Goal: Book appointment/travel/reservation

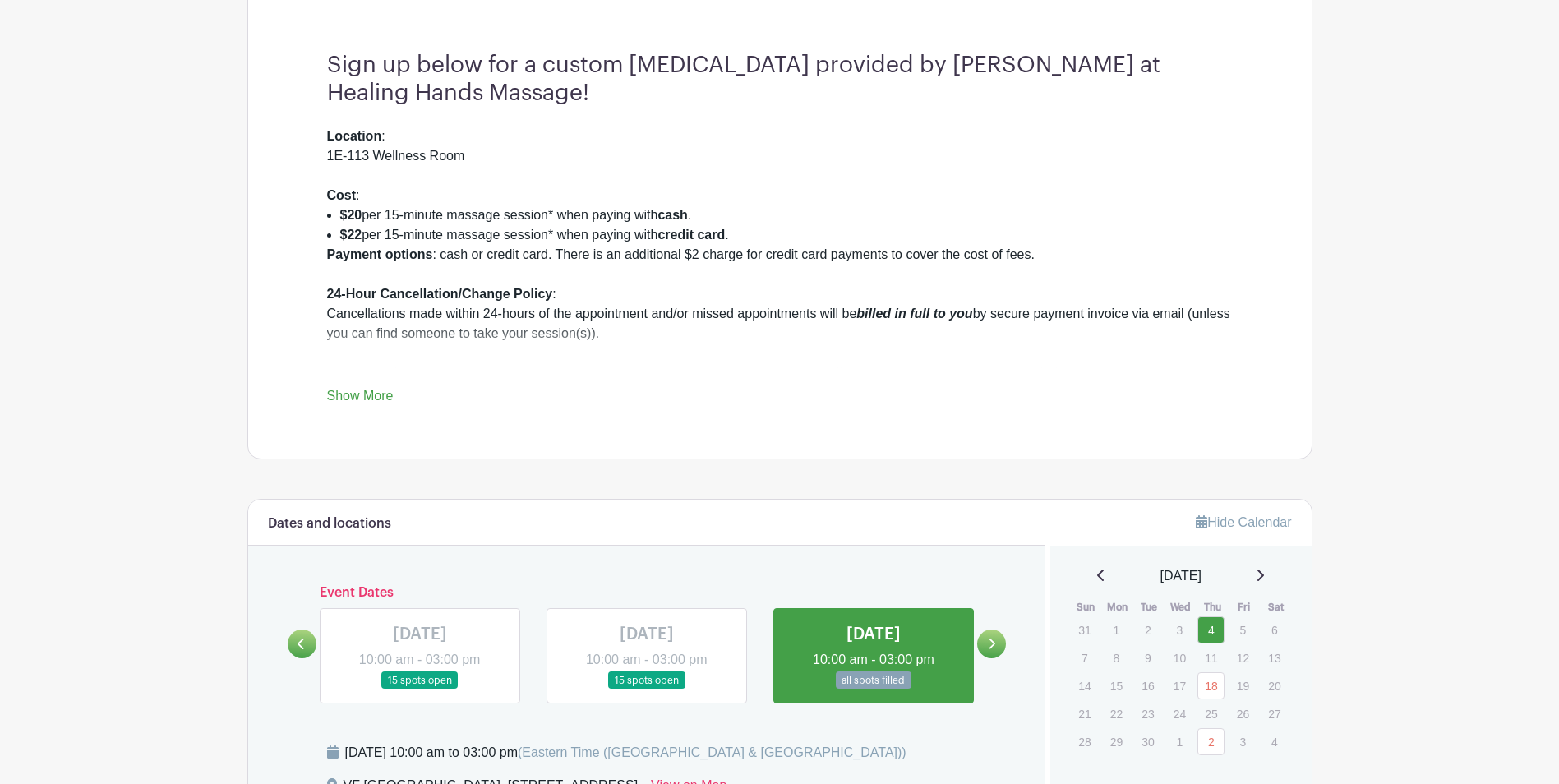
scroll to position [575, 0]
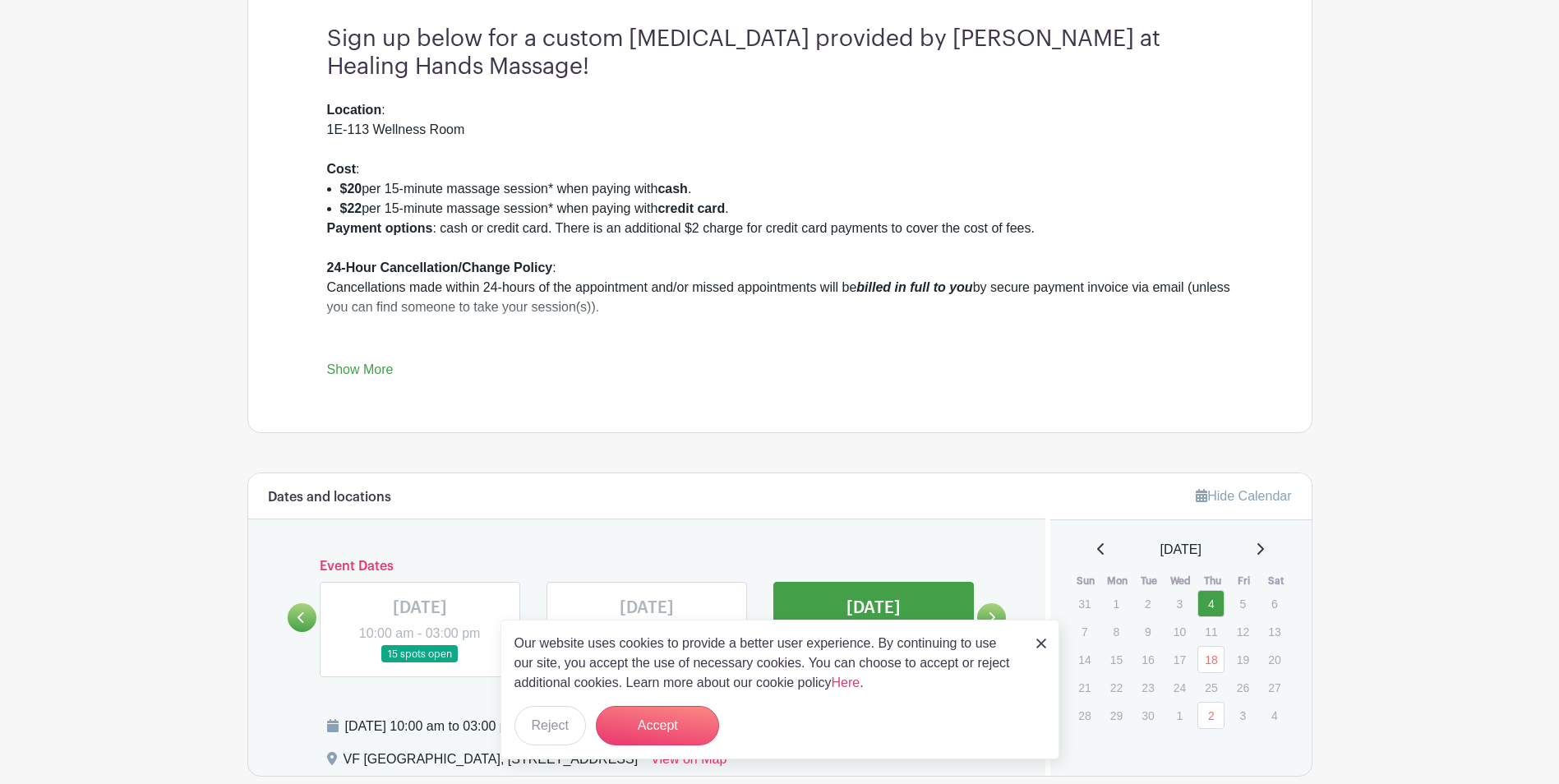
click at [1037, 648] on img at bounding box center [1041, 643] width 10 height 10
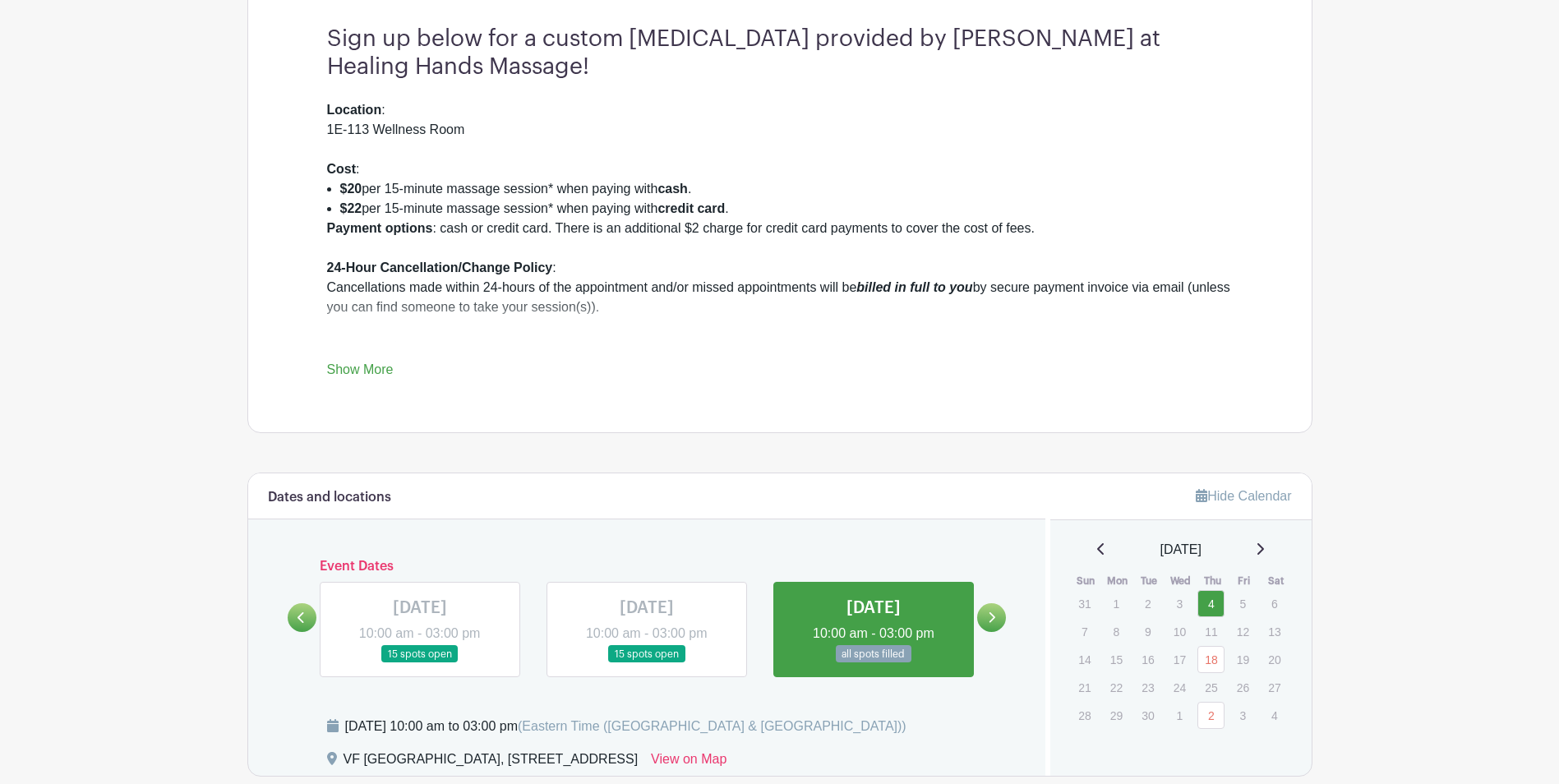
click at [1273, 552] on div "[DATE]" at bounding box center [1180, 550] width 222 height 20
click at [1264, 552] on icon at bounding box center [1260, 549] width 8 height 13
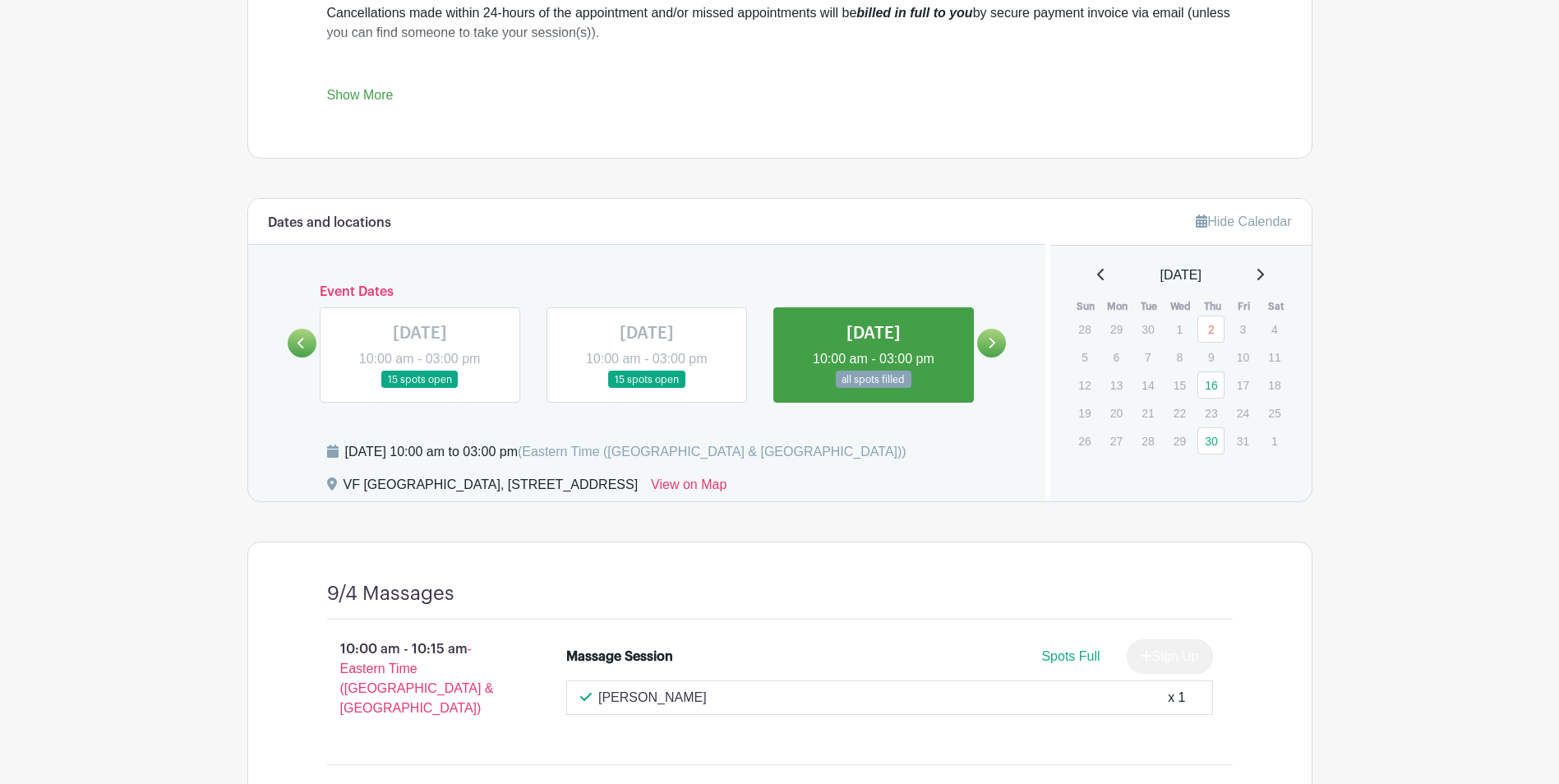
scroll to position [904, 0]
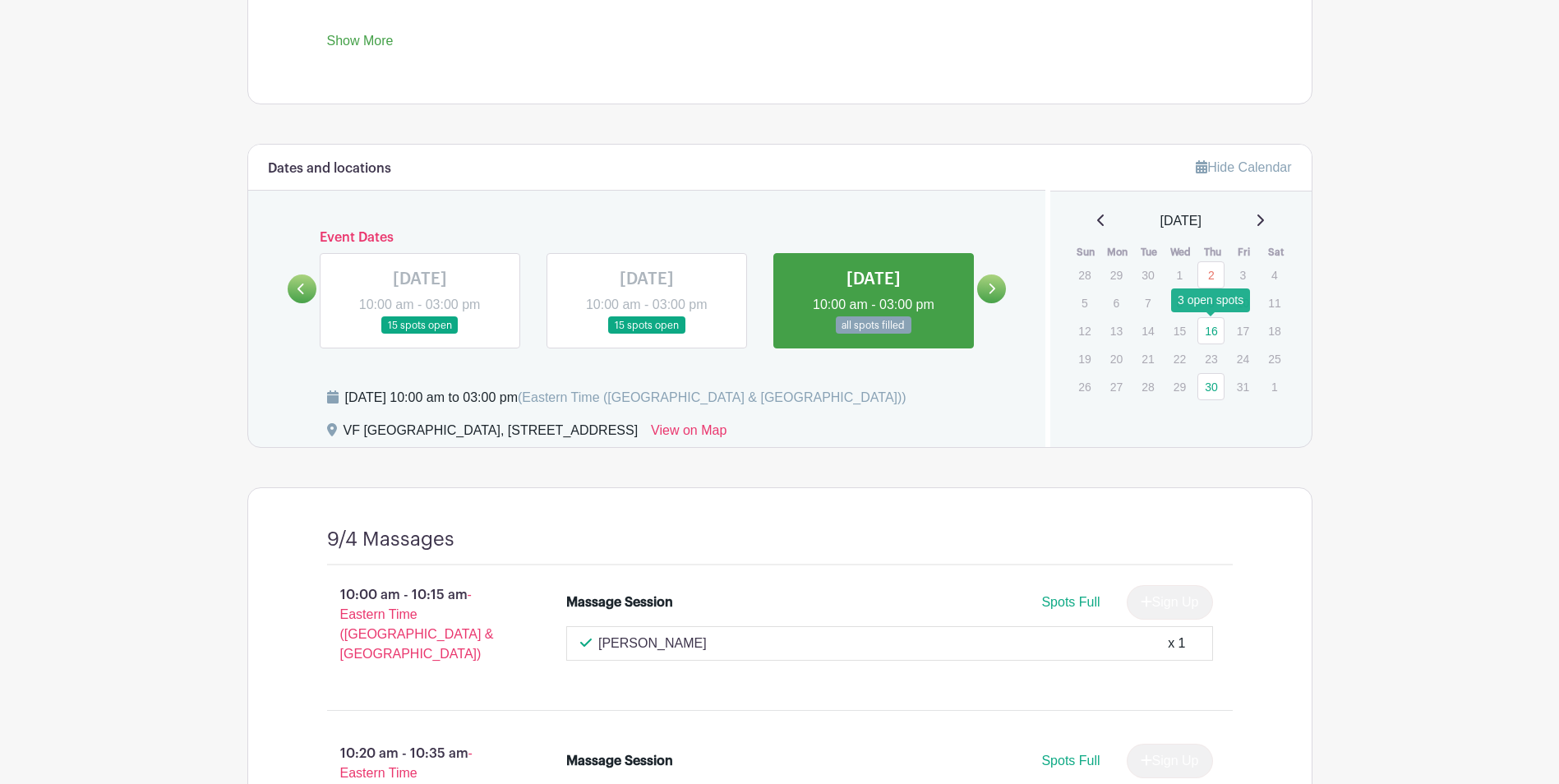
click at [1217, 335] on link "16" at bounding box center [1210, 330] width 27 height 27
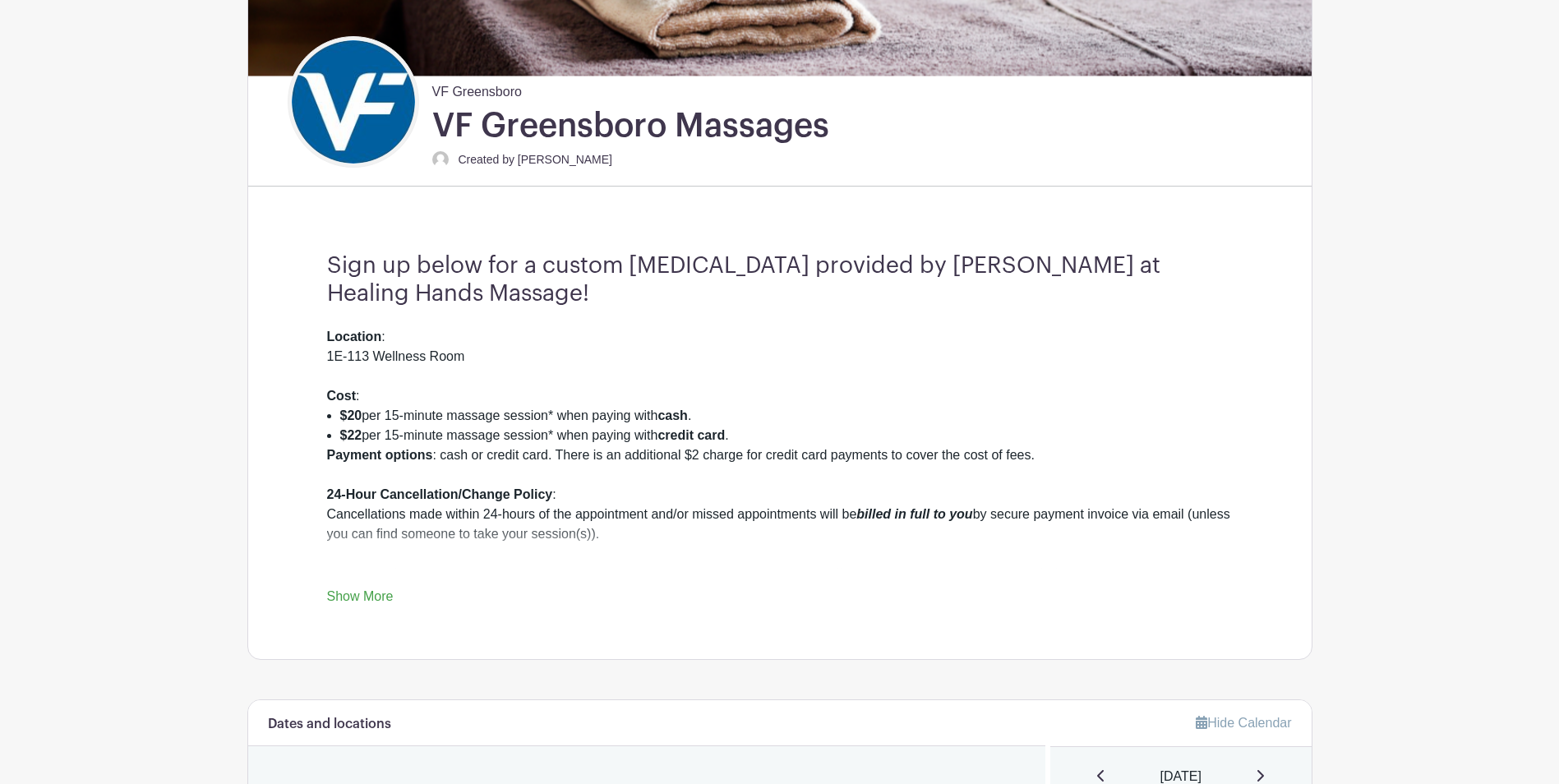
scroll to position [246, 0]
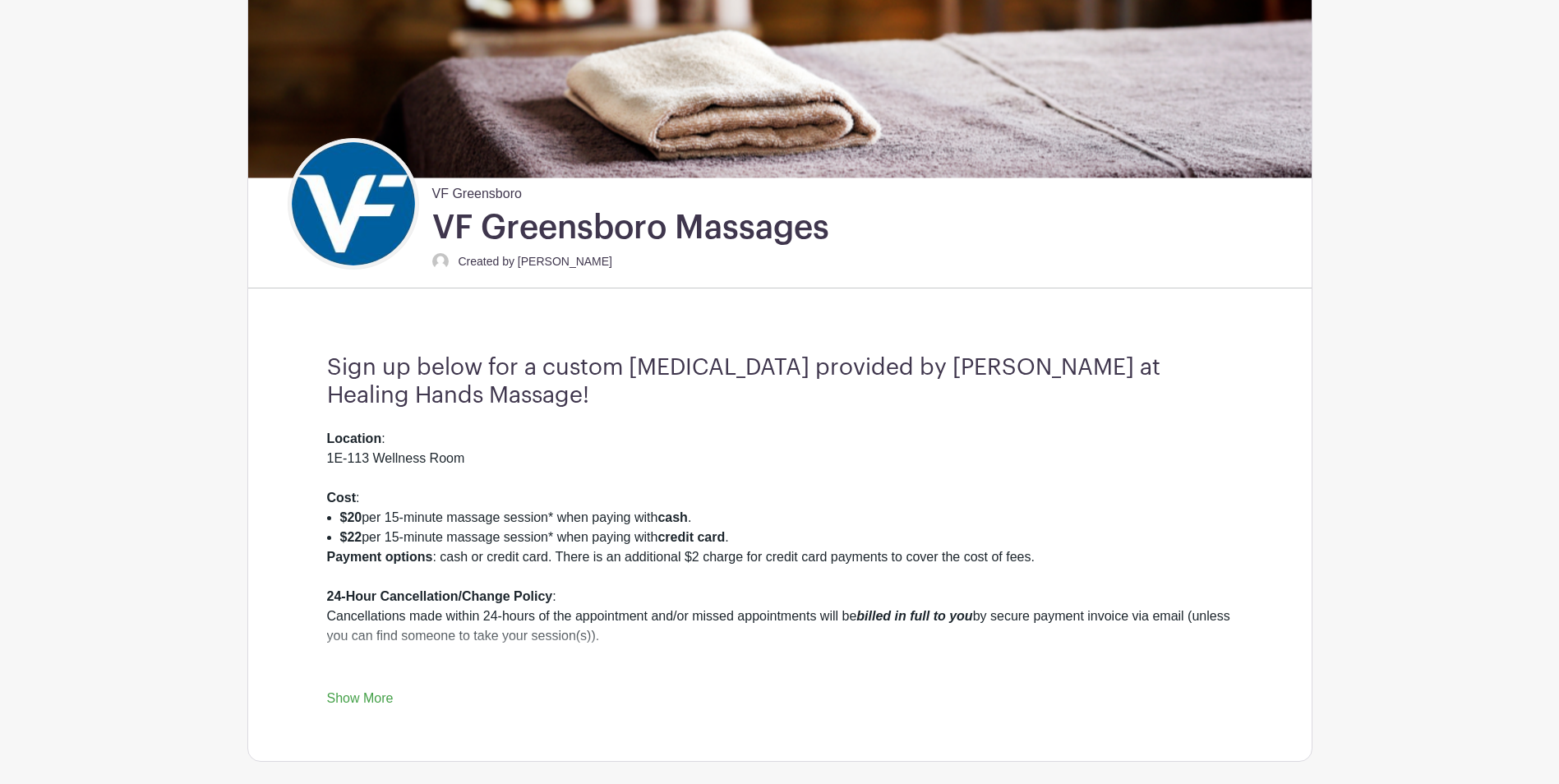
click at [394, 707] on div "Location : 1E-113 Wellness Room Cost : $20 per 15-minute massage session* when …" at bounding box center [779, 569] width 906 height 280
click at [388, 700] on link "Show More" at bounding box center [360, 700] width 66 height 21
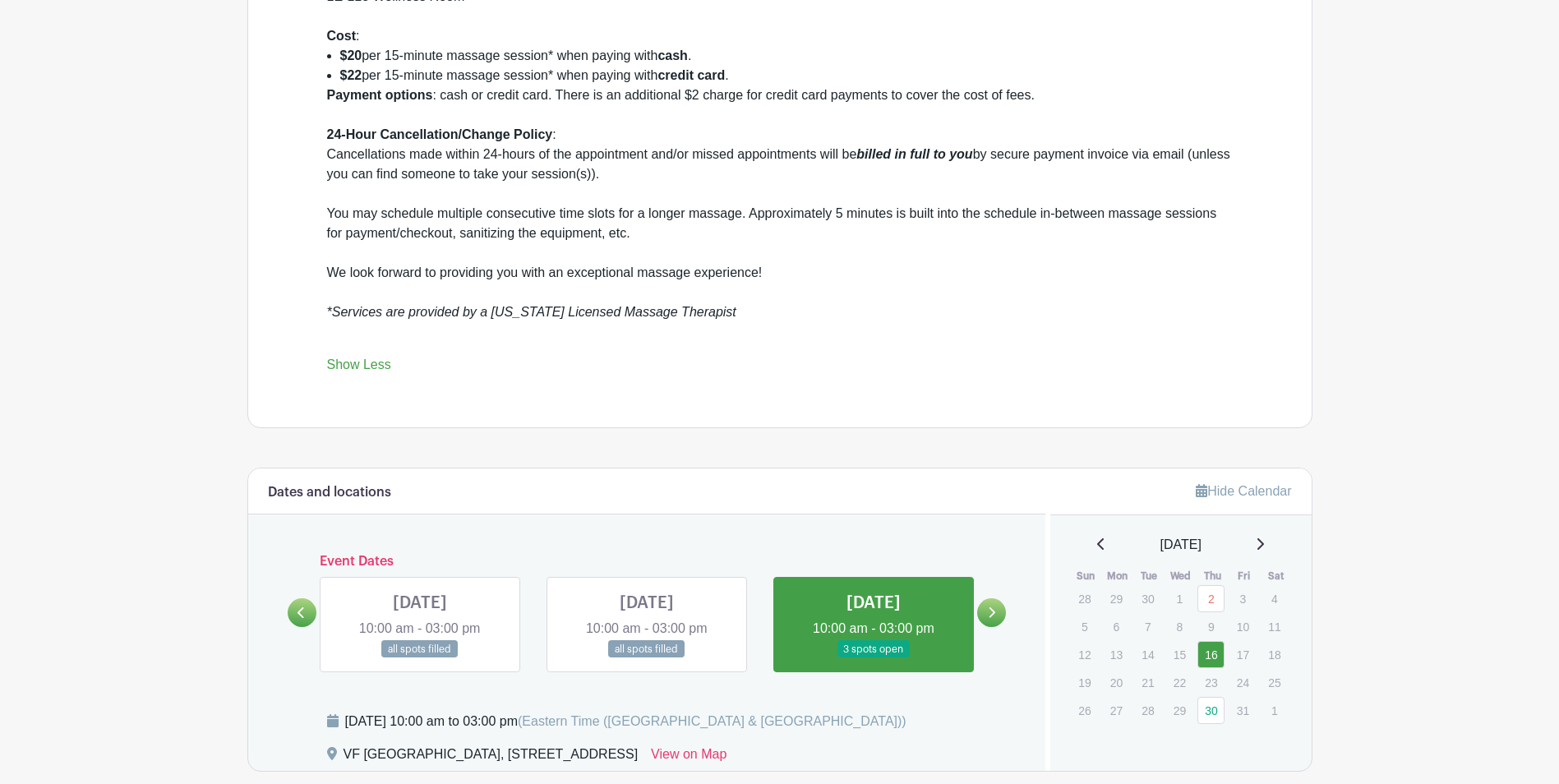
scroll to position [739, 0]
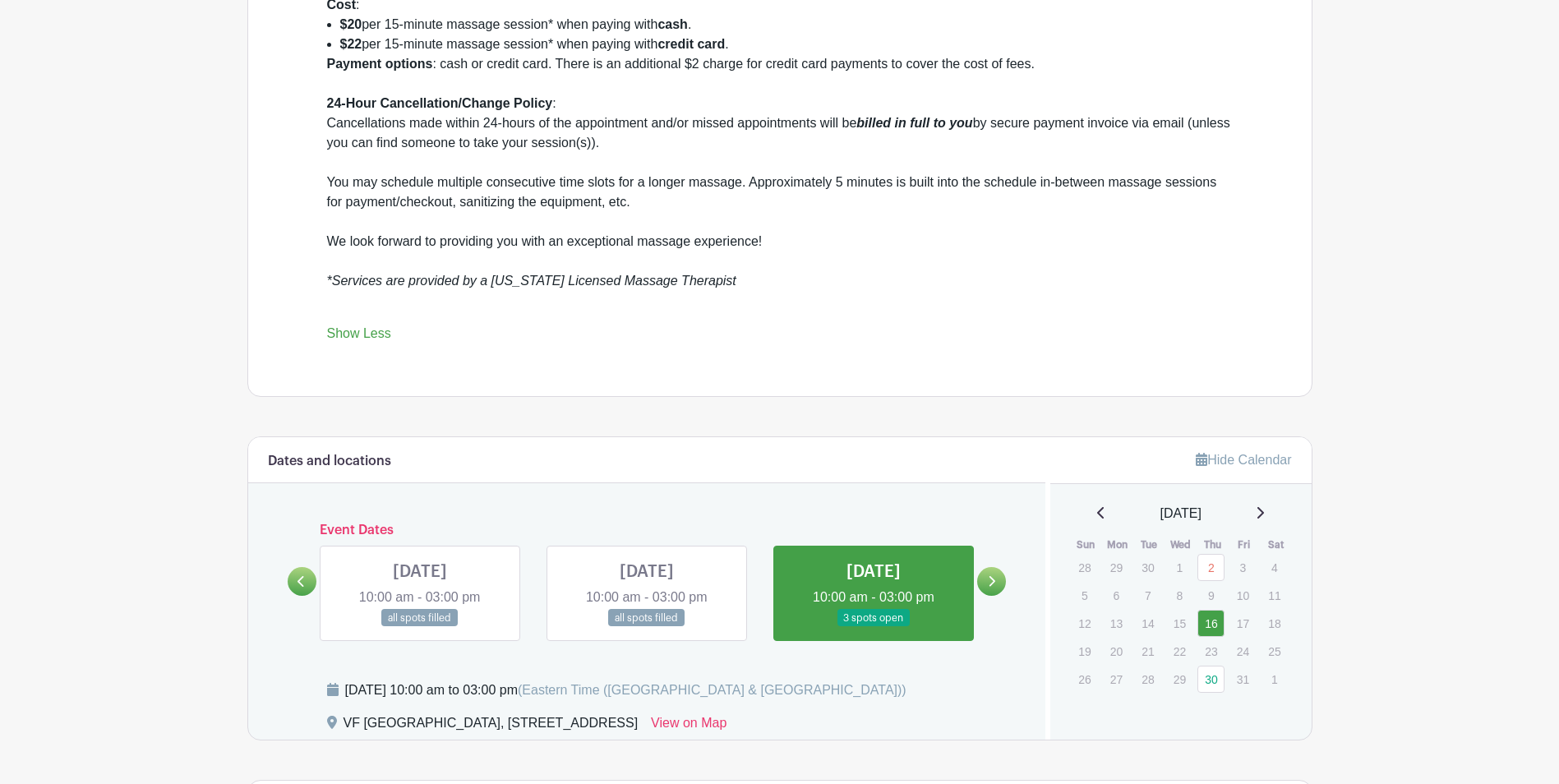
click at [1098, 512] on icon at bounding box center [1101, 513] width 8 height 13
